Goal: Information Seeking & Learning: Learn about a topic

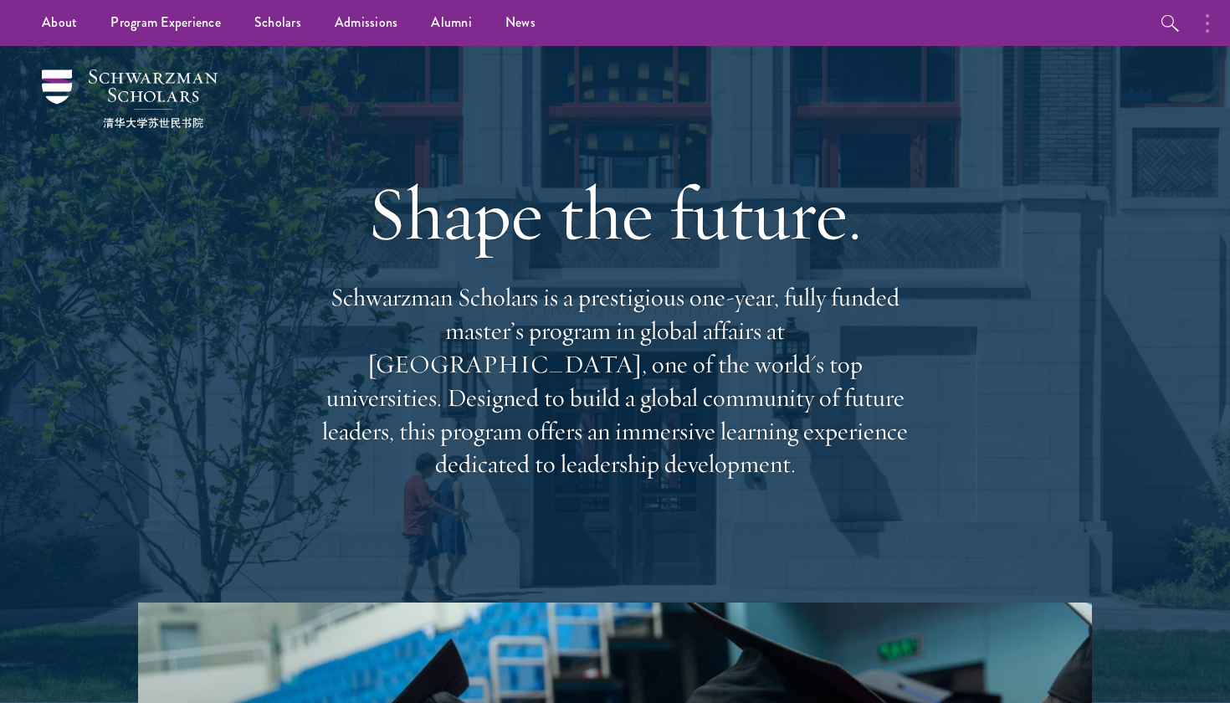
click at [1208, 18] on icon "button" at bounding box center [1207, 23] width 3 height 20
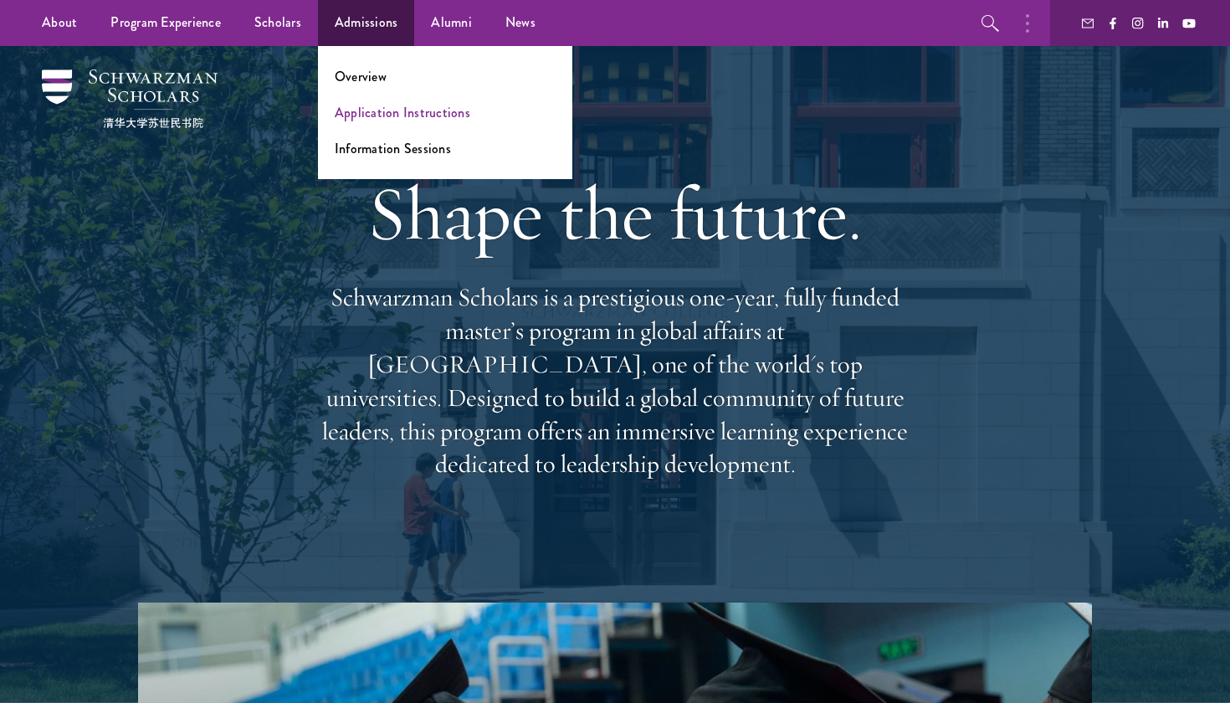
click at [383, 109] on link "Application Instructions" at bounding box center [403, 112] width 136 height 19
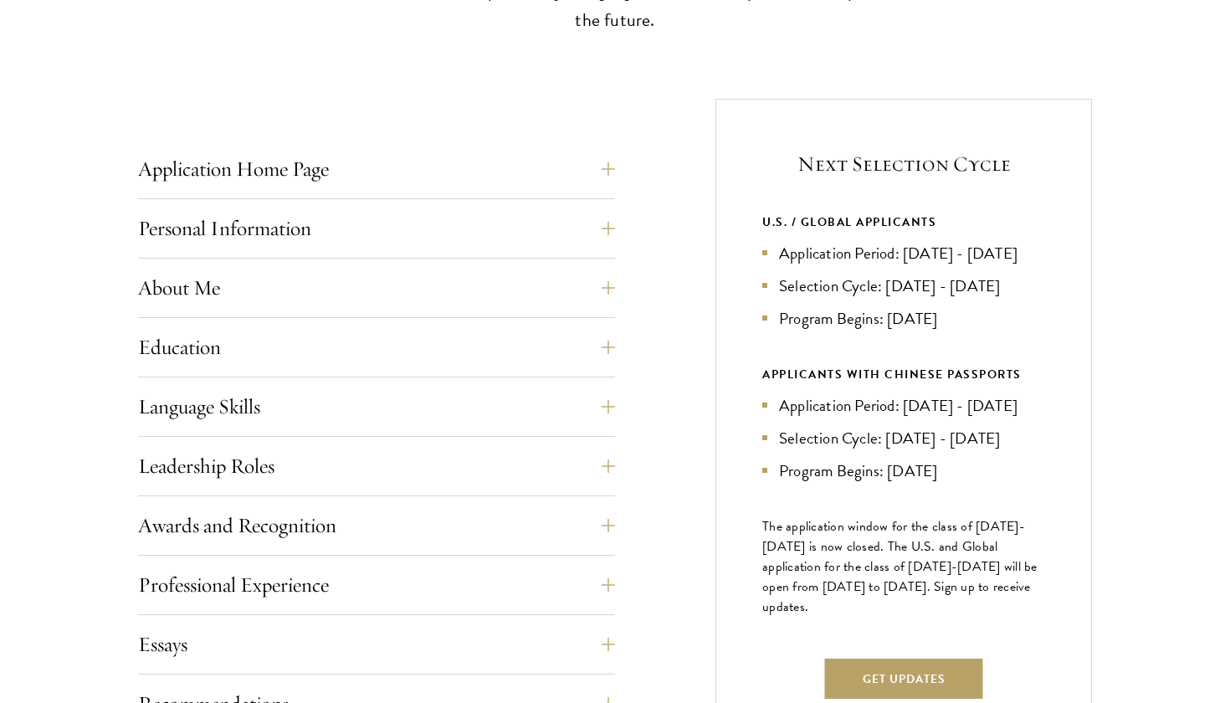
scroll to position [783, 0]
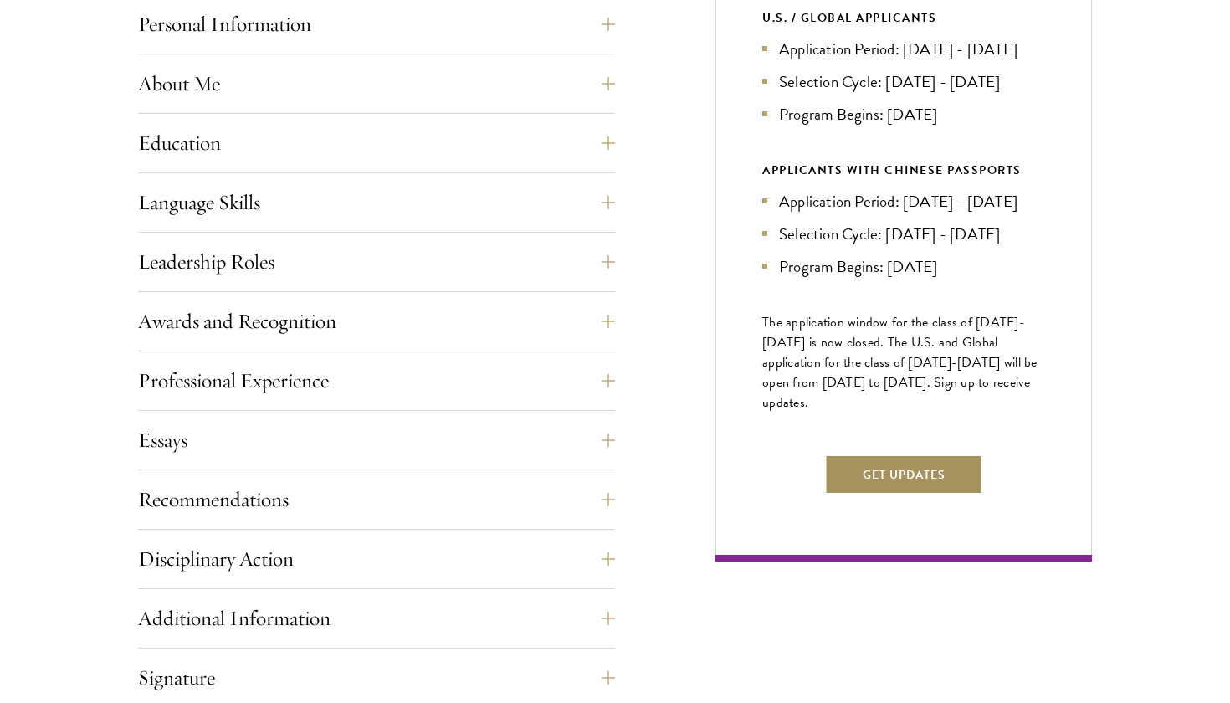
click at [882, 495] on button "Get Updates" at bounding box center [904, 475] width 158 height 40
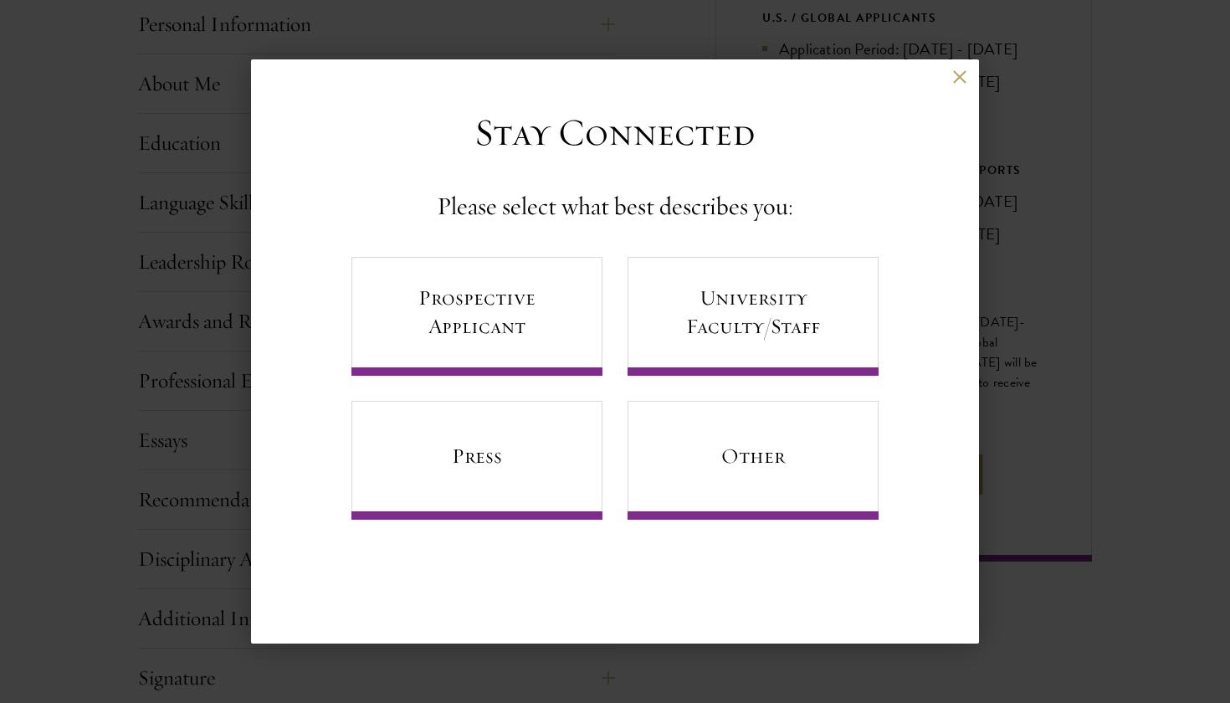
click at [838, 550] on div "Back Stay Connected Please select what best describes you: Prospective Applican…" at bounding box center [615, 351] width 728 height 584
click at [482, 362] on link "Prospective Applicant" at bounding box center [477, 316] width 251 height 119
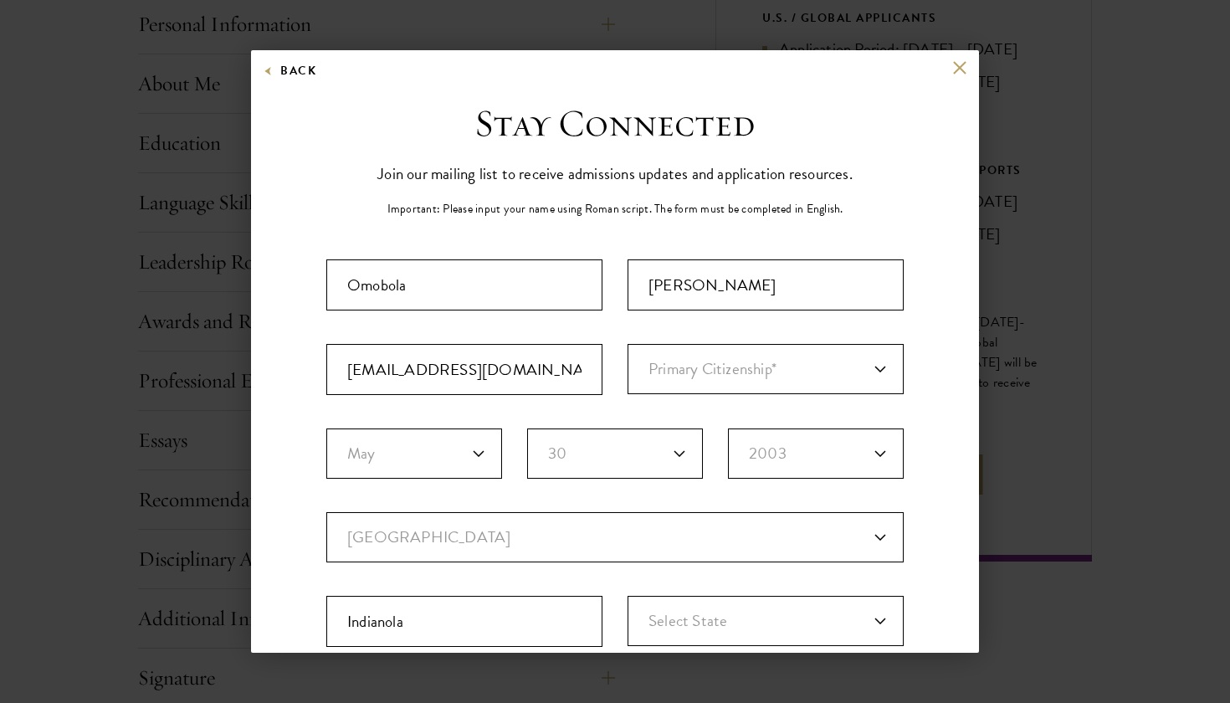
scroll to position [0, 0]
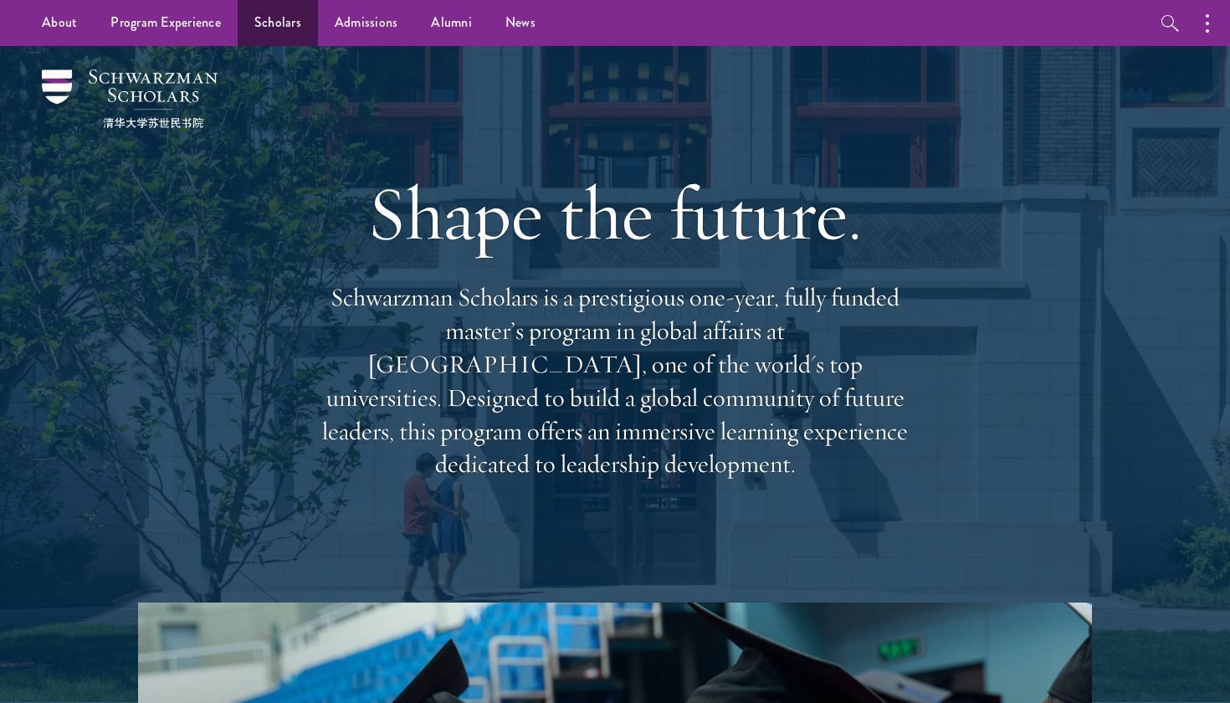
click at [294, 21] on link "Scholars" at bounding box center [278, 23] width 80 height 46
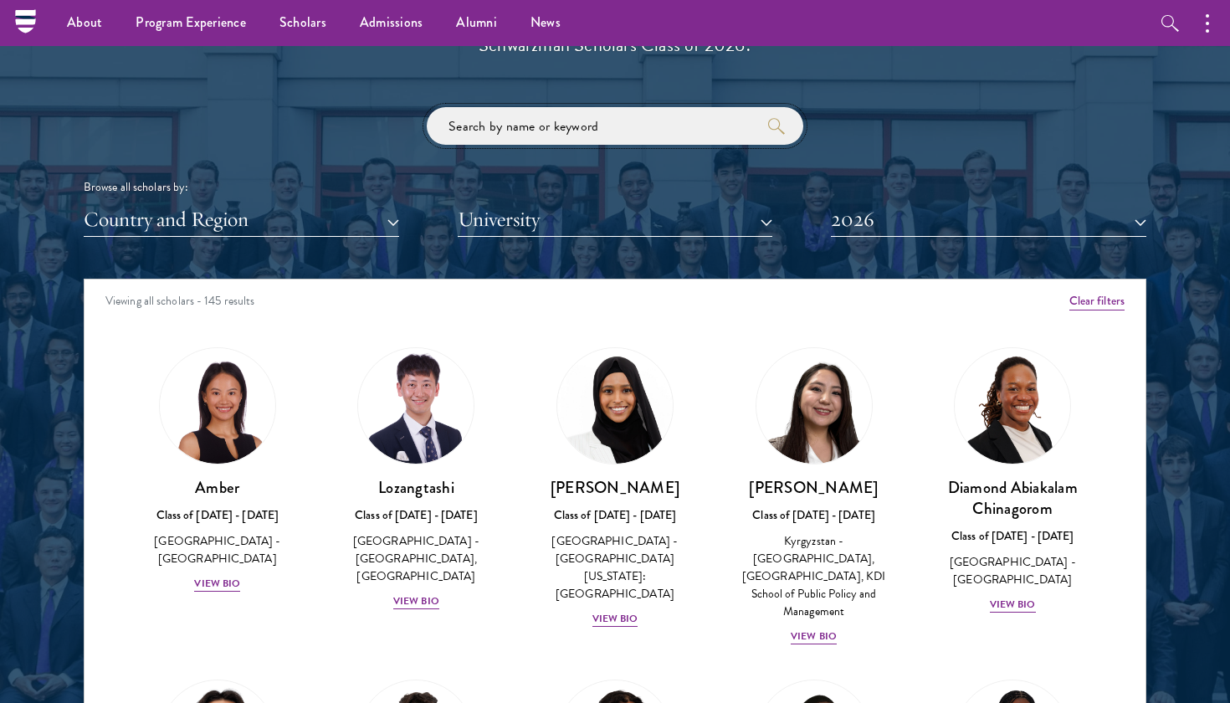
click at [620, 133] on input "search" at bounding box center [615, 126] width 377 height 38
click button "submit" at bounding box center [0, 0] width 0 height 0
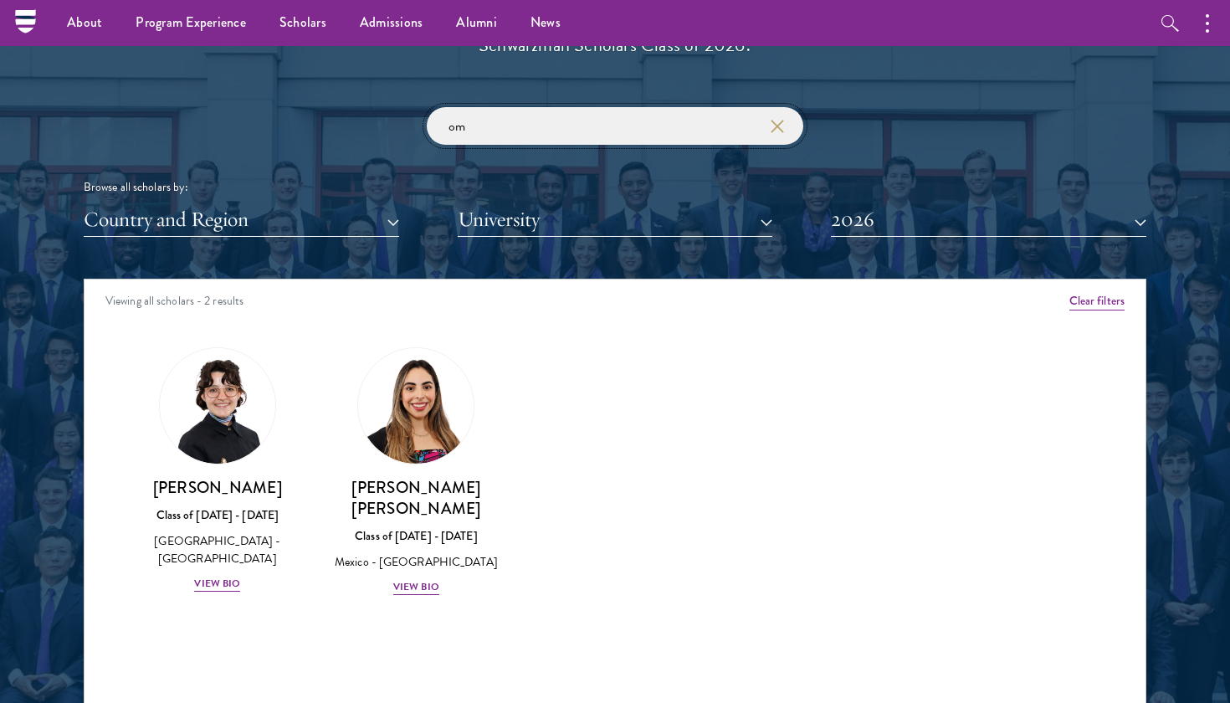
type input "o"
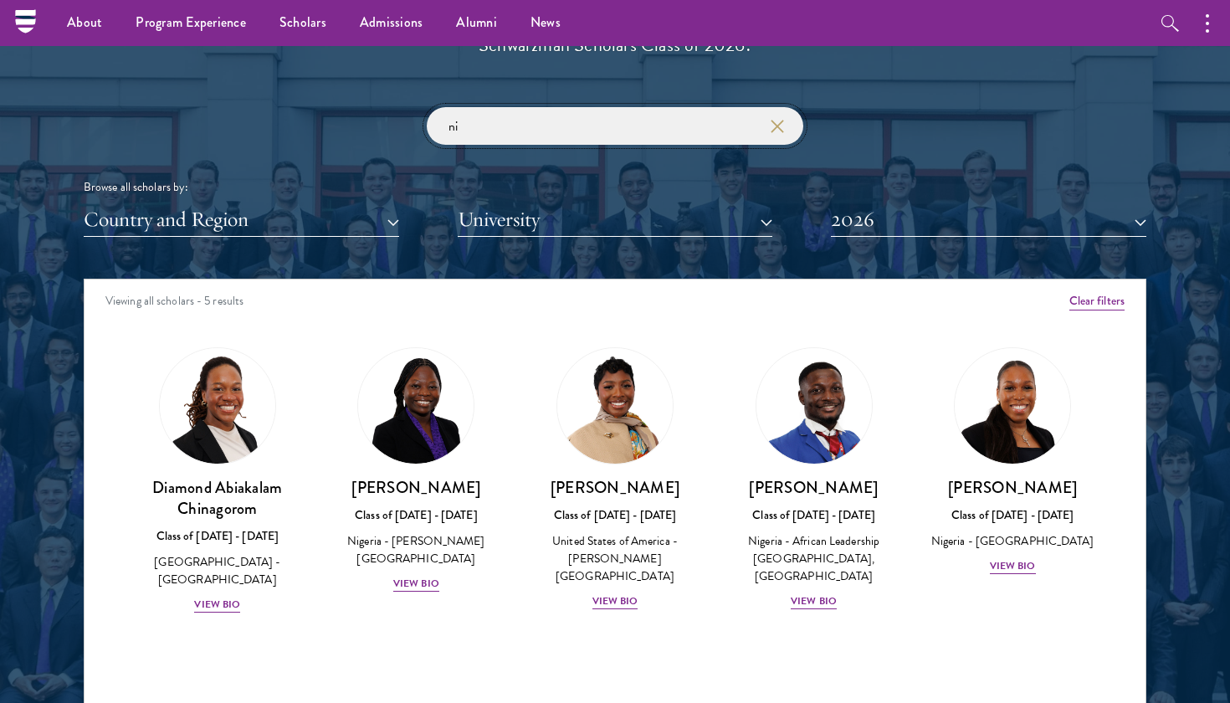
type input "n"
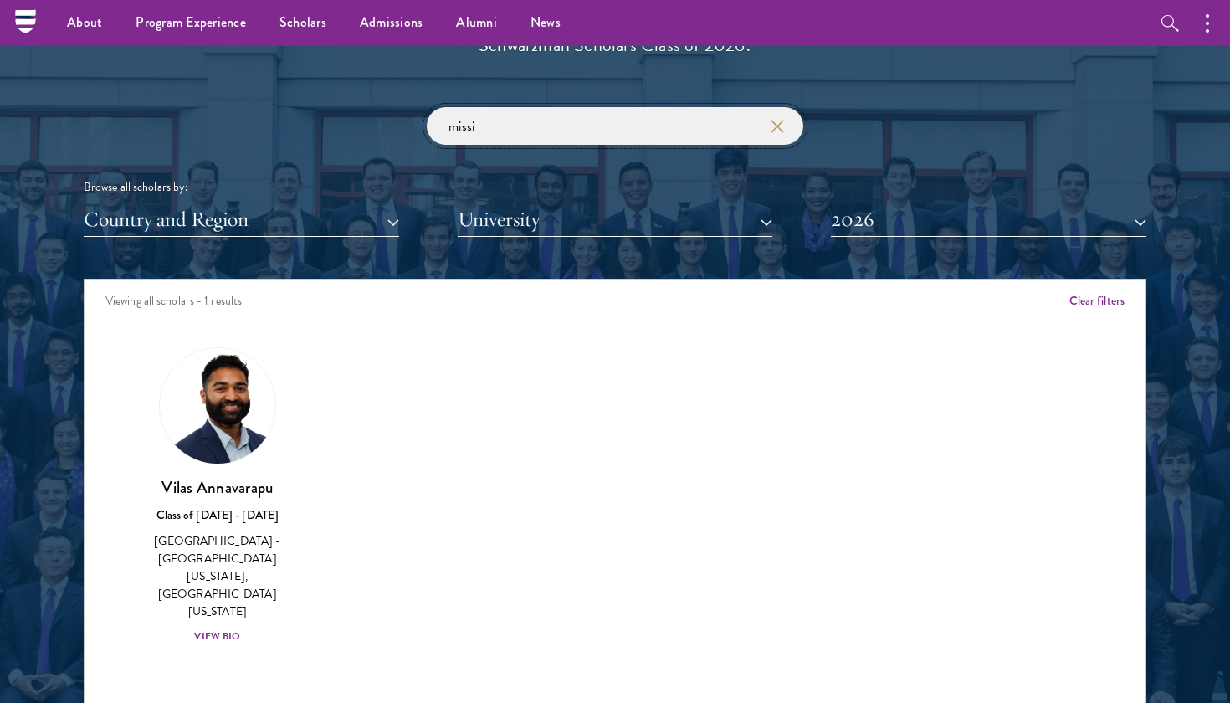
type input "missi"
click at [227, 480] on h3 "Vilas Annavarapu" at bounding box center [218, 487] width 166 height 21
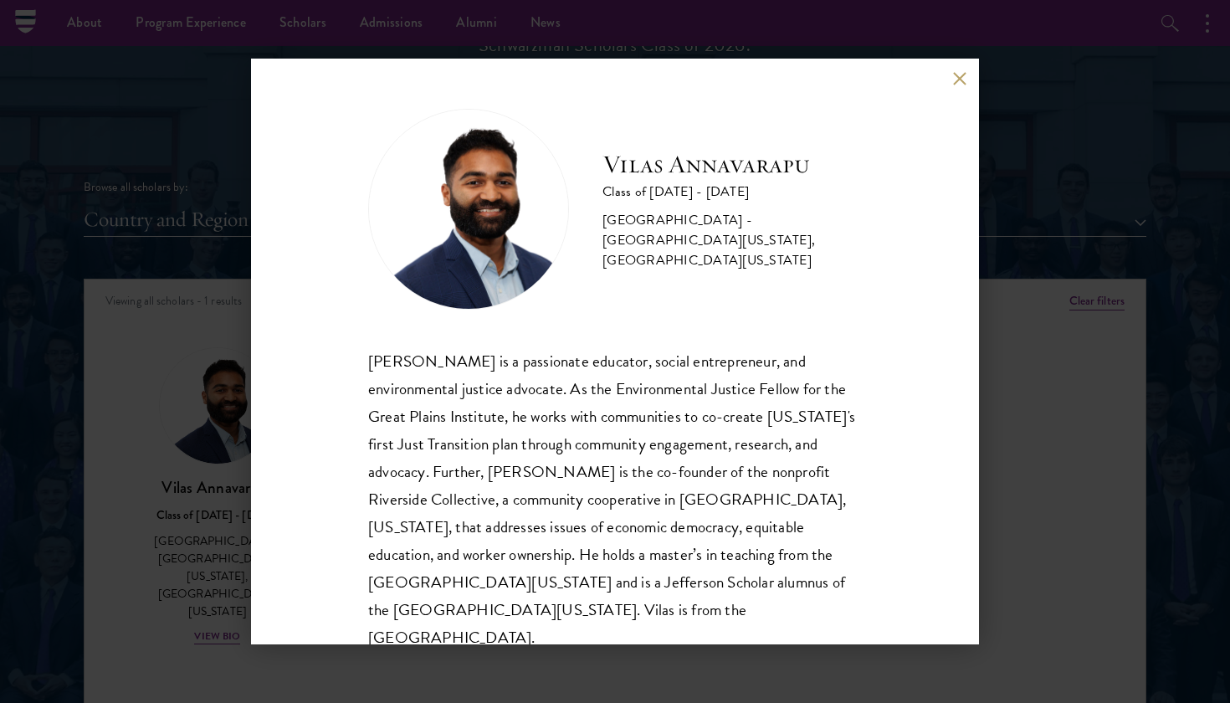
click at [959, 79] on button at bounding box center [960, 78] width 14 height 14
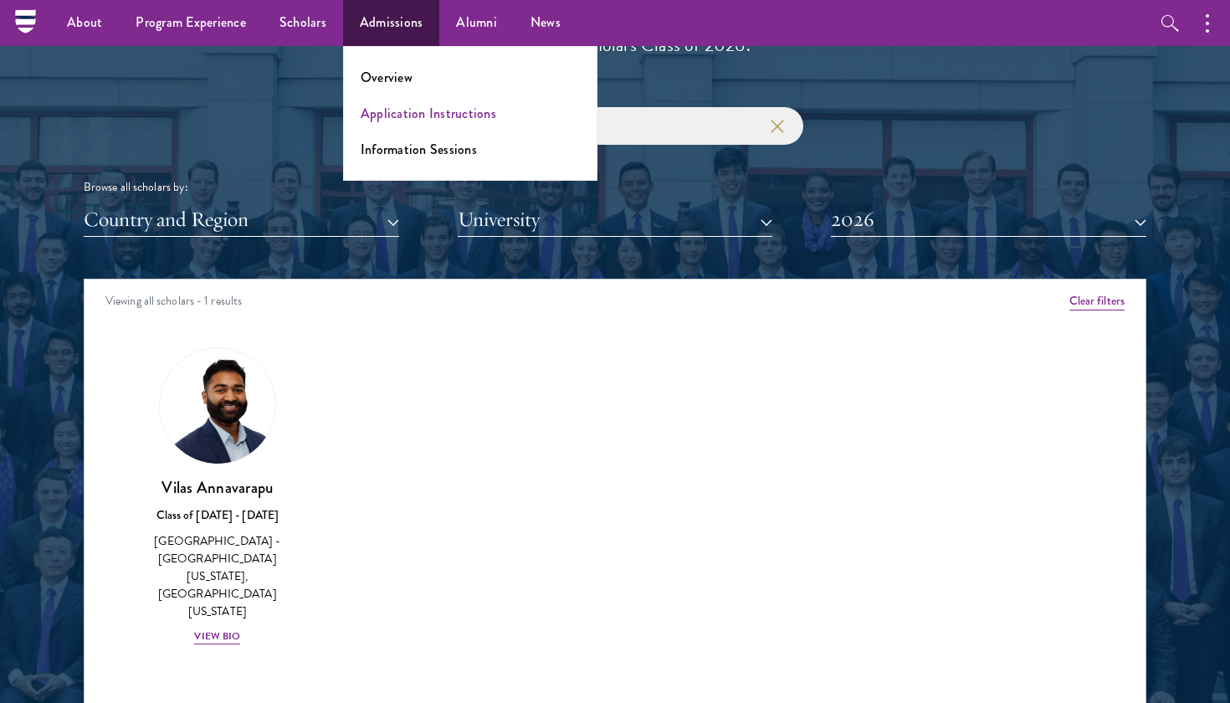
click at [417, 109] on link "Application Instructions" at bounding box center [429, 113] width 136 height 19
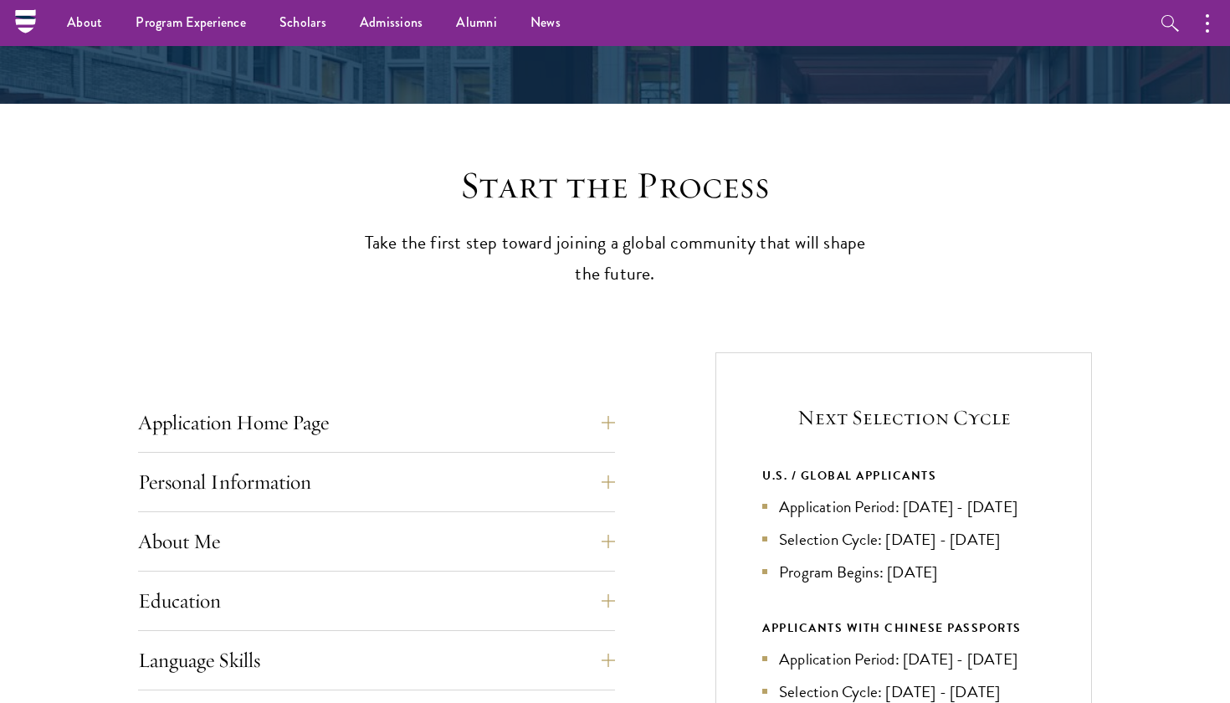
scroll to position [282, 0]
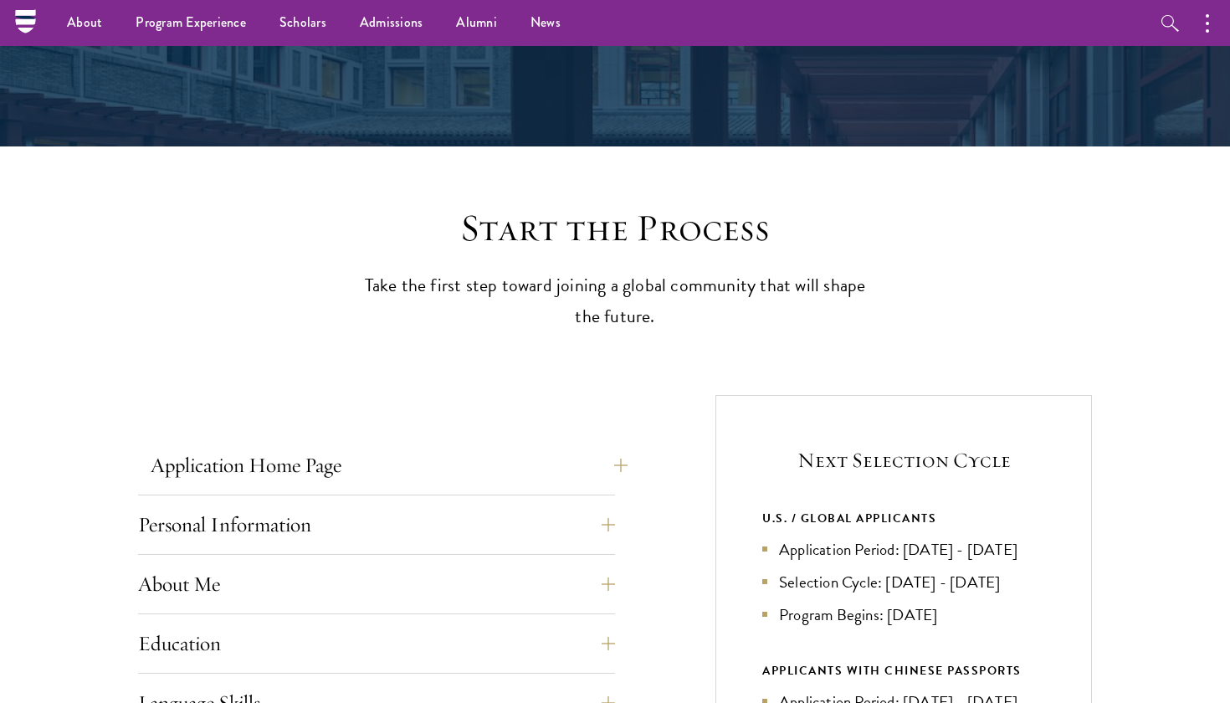
click at [219, 471] on button "Application Home Page" at bounding box center [389, 465] width 477 height 40
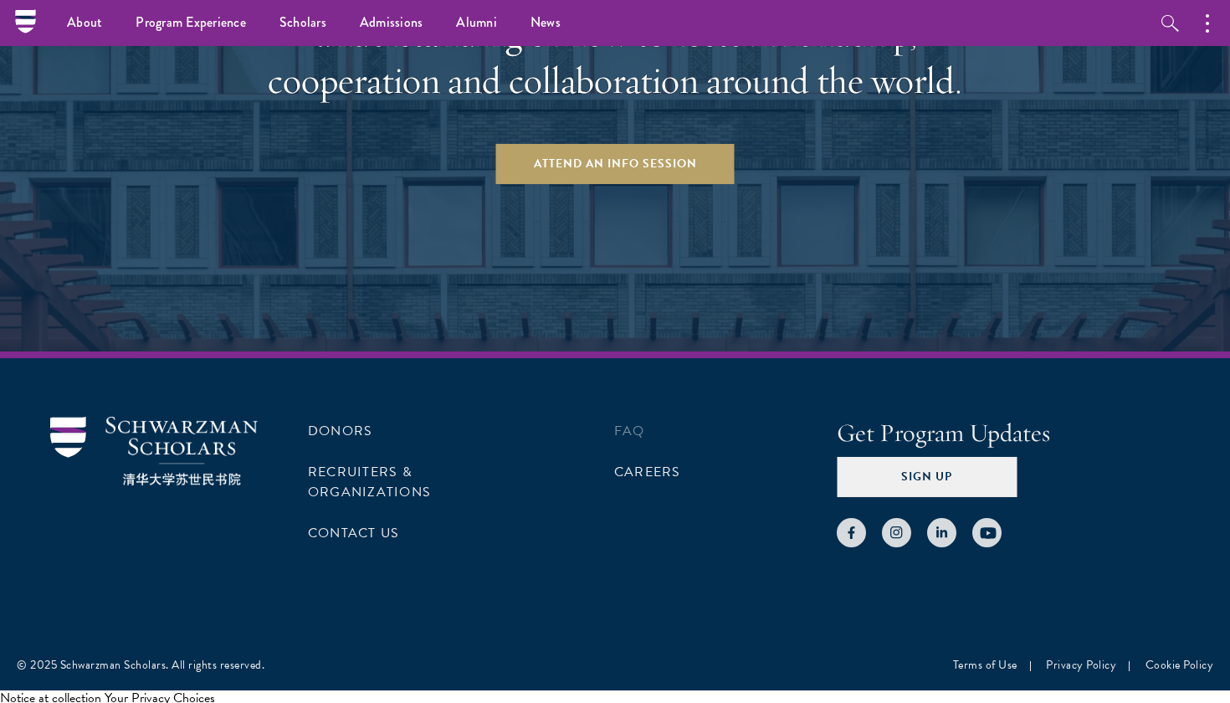
scroll to position [3421, 0]
